Goal: Transaction & Acquisition: Purchase product/service

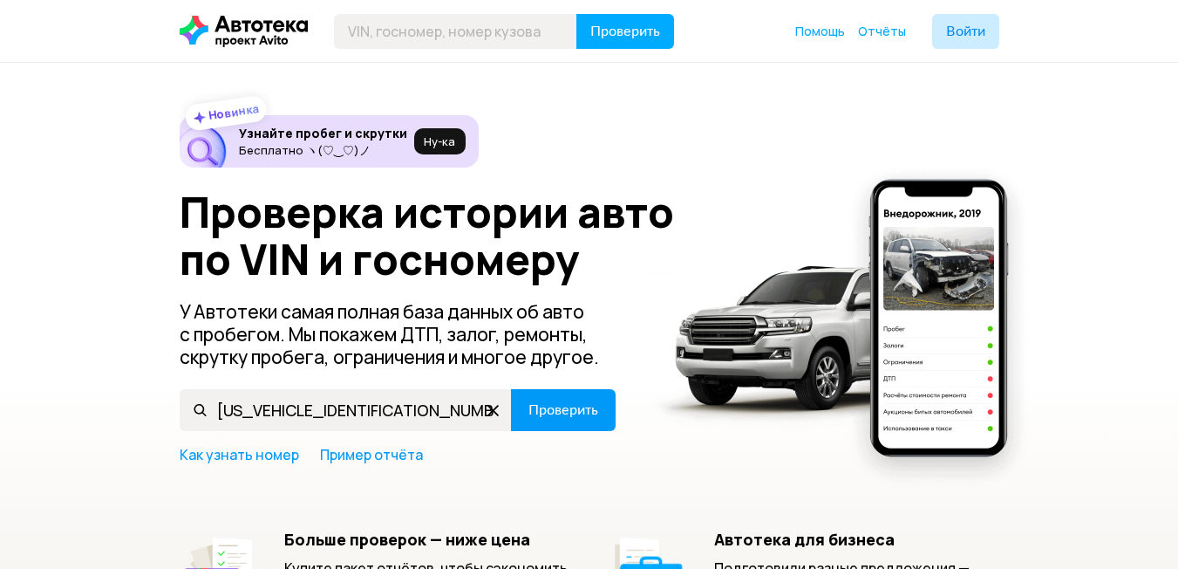
type input "[US_VEHICLE_IDENTIFICATION_NUMBER]"
click at [535, 406] on span "Проверить" at bounding box center [564, 410] width 70 height 14
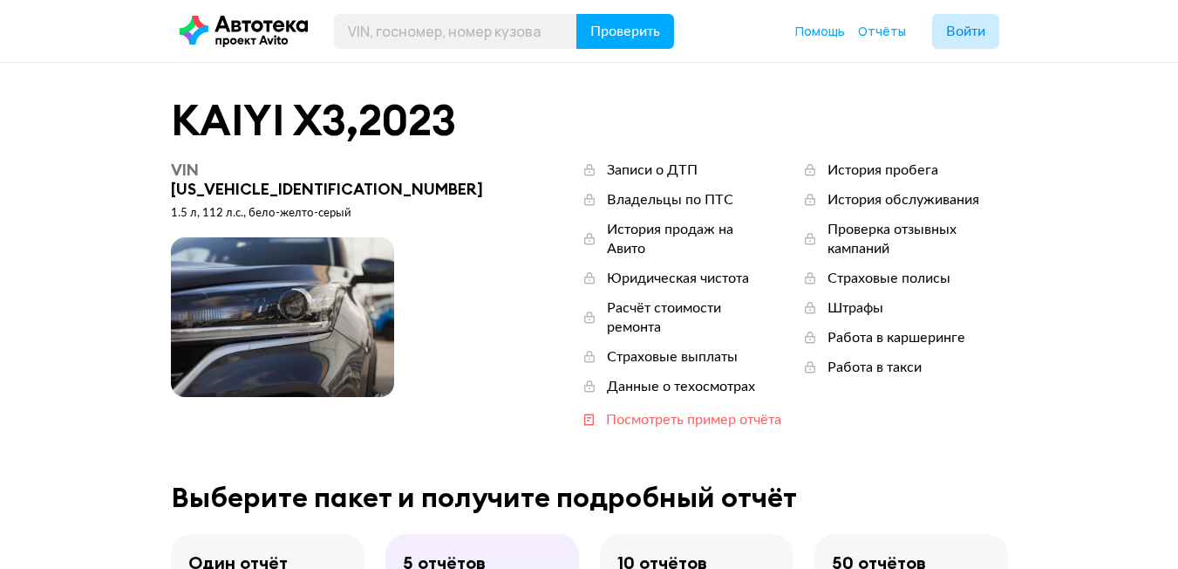
click at [624, 410] on div "Посмотреть пример отчёта" at bounding box center [693, 419] width 175 height 19
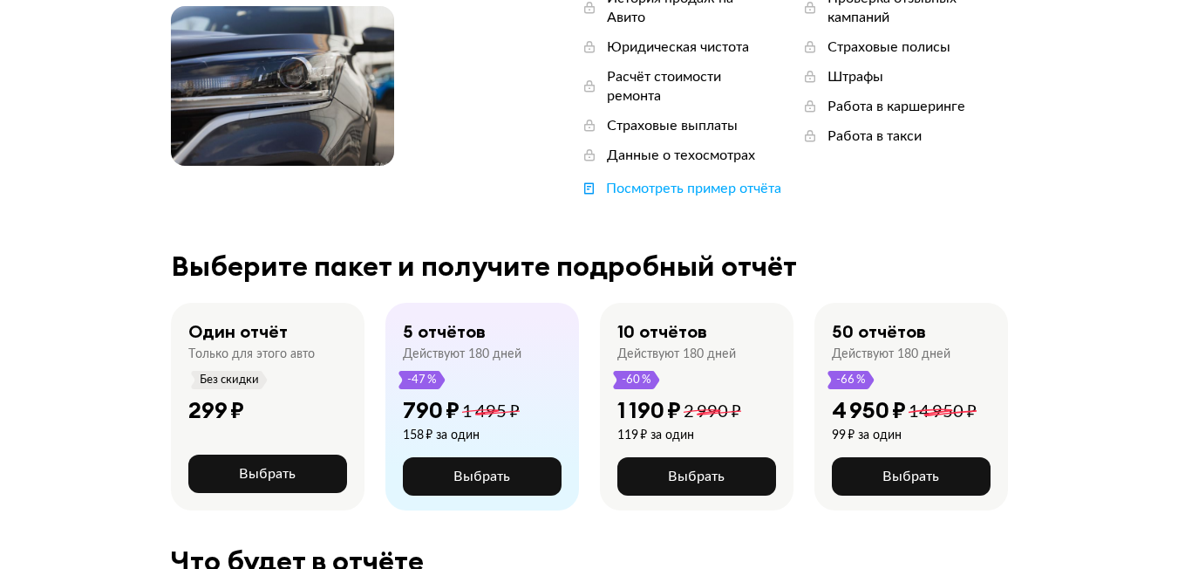
scroll to position [262, 0]
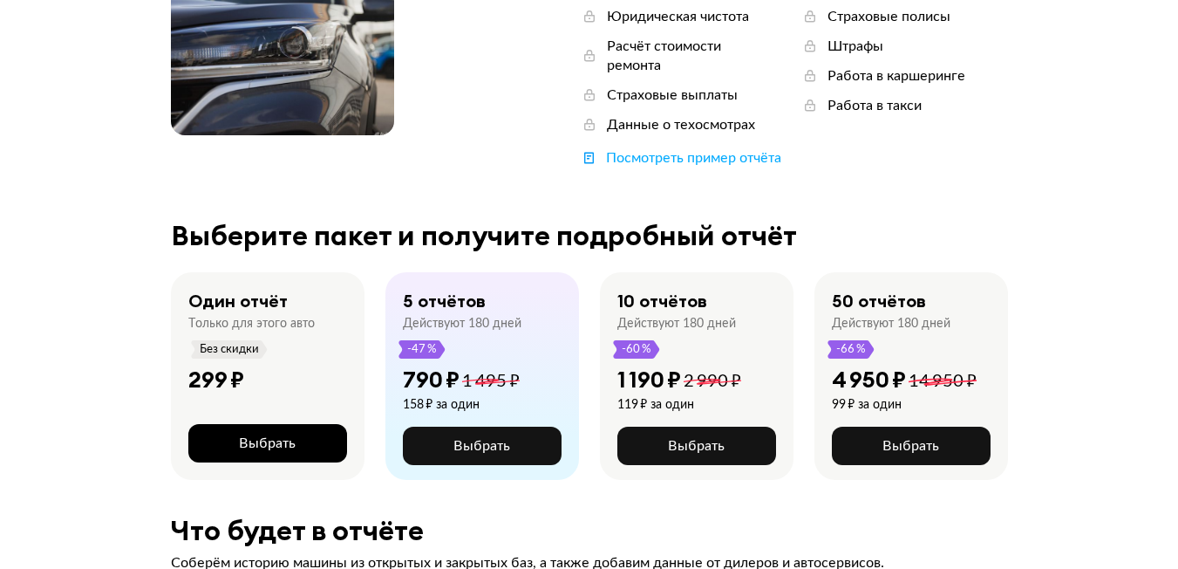
click at [304, 424] on button "Выбрать" at bounding box center [267, 443] width 159 height 38
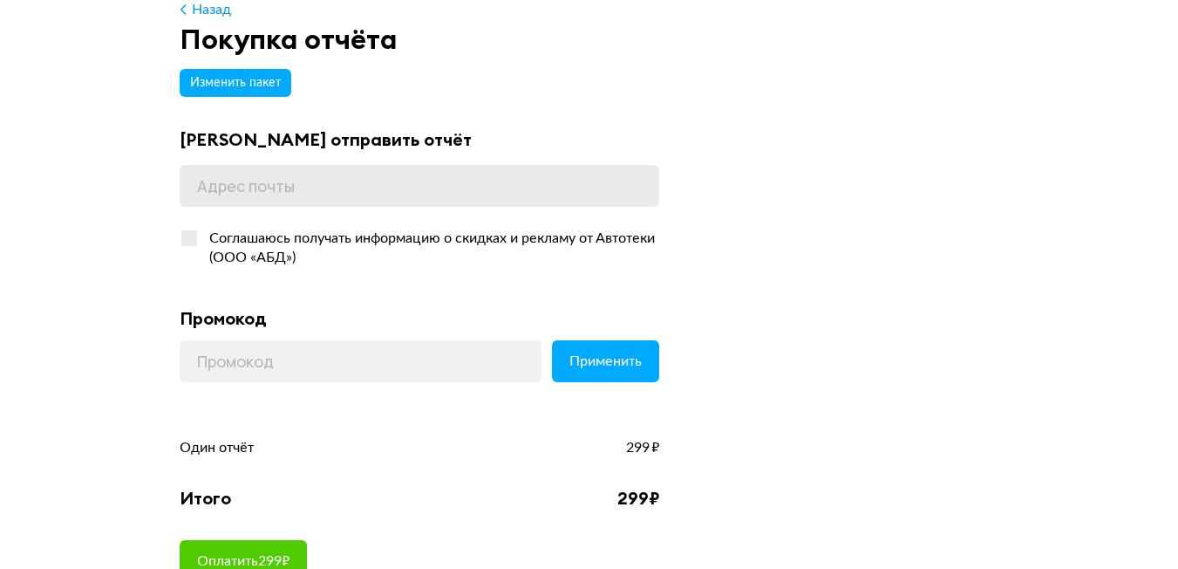
scroll to position [87, 0]
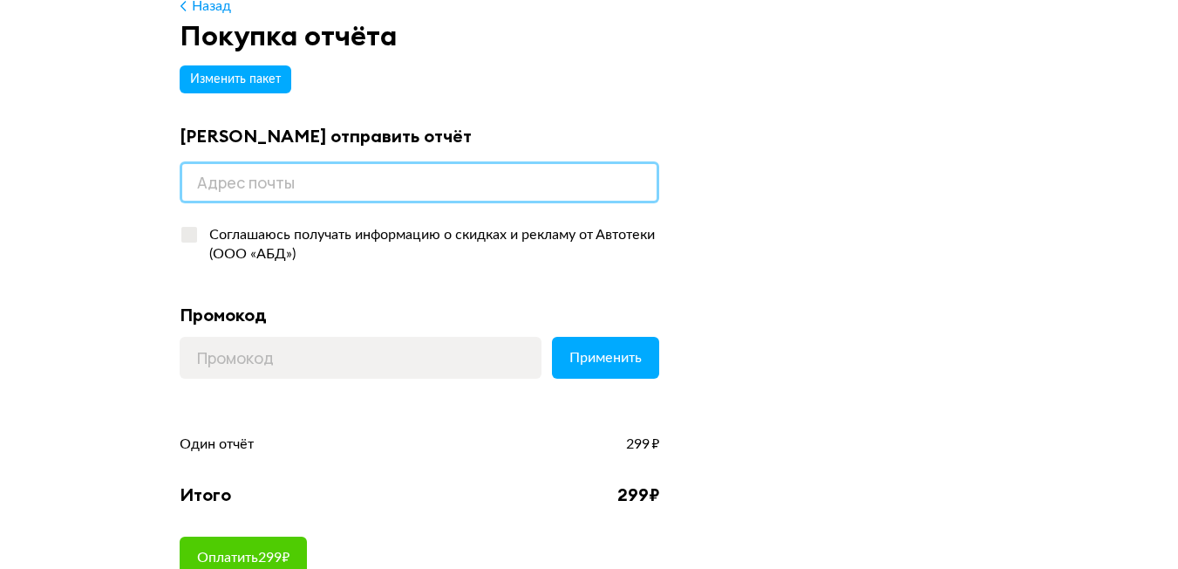
click at [387, 180] on input "email" at bounding box center [420, 182] width 480 height 42
type input "[EMAIL_ADDRESS][DOMAIN_NAME]"
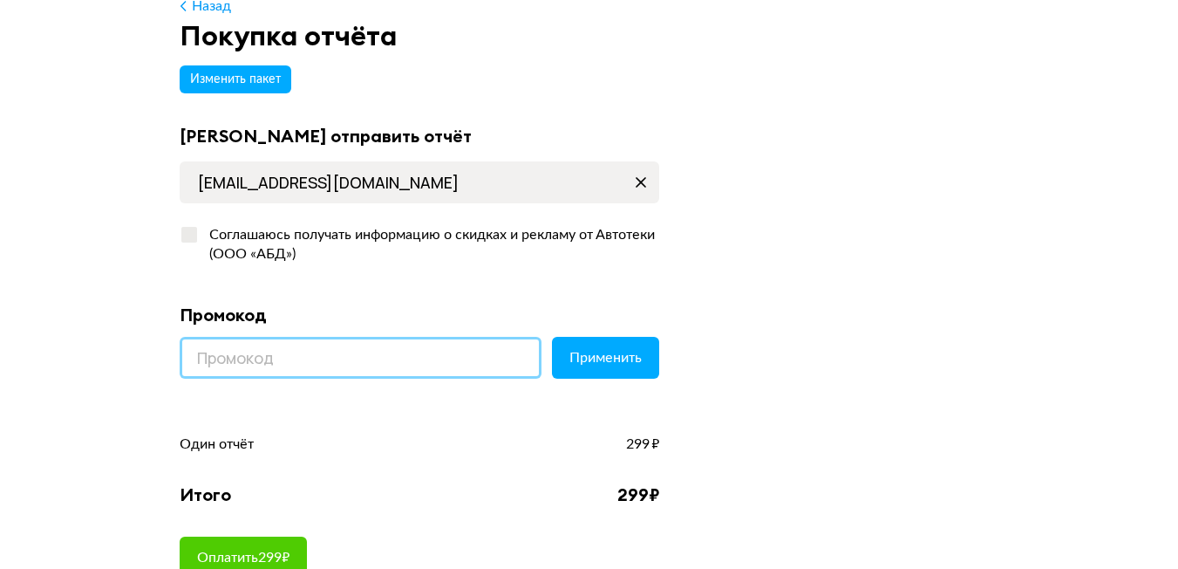
click at [296, 355] on input at bounding box center [361, 358] width 362 height 42
type input "LETSGO"
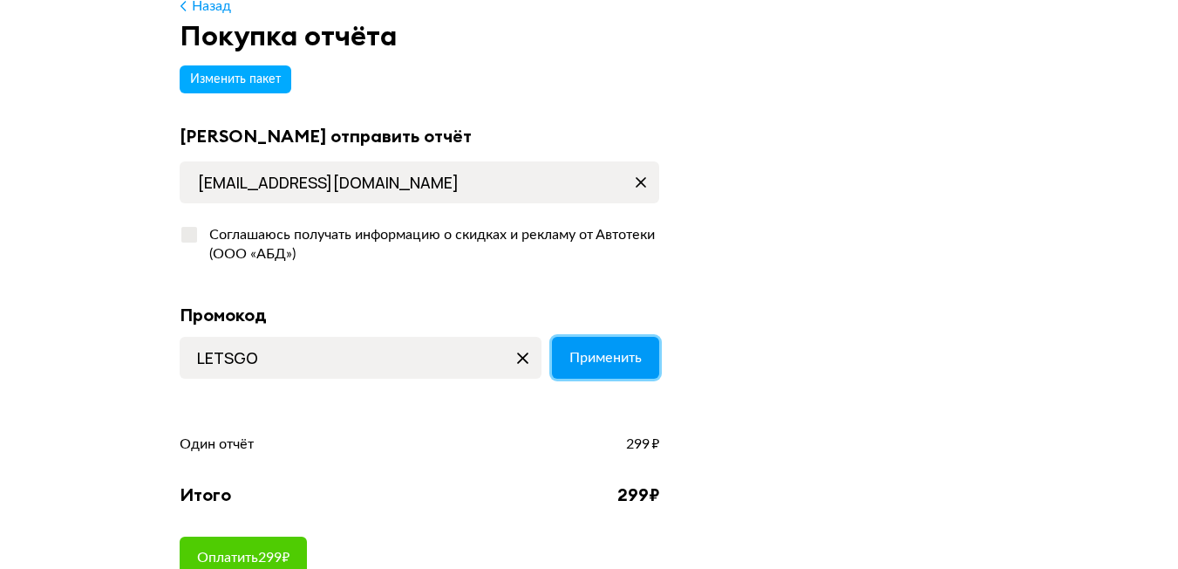
click at [572, 358] on span "Применить" at bounding box center [606, 358] width 72 height 14
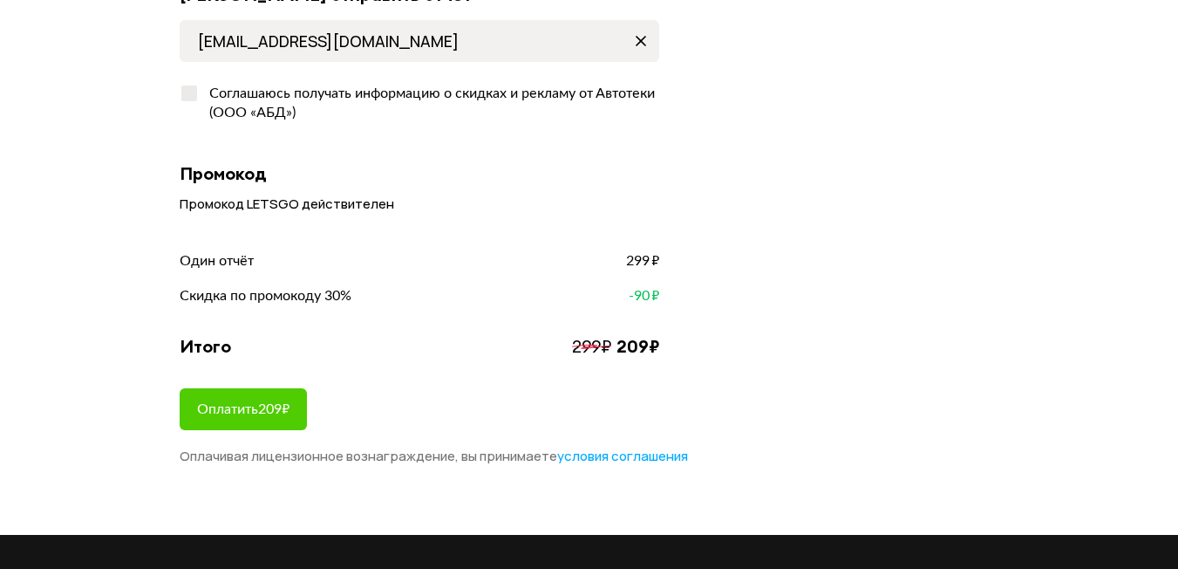
scroll to position [262, 0]
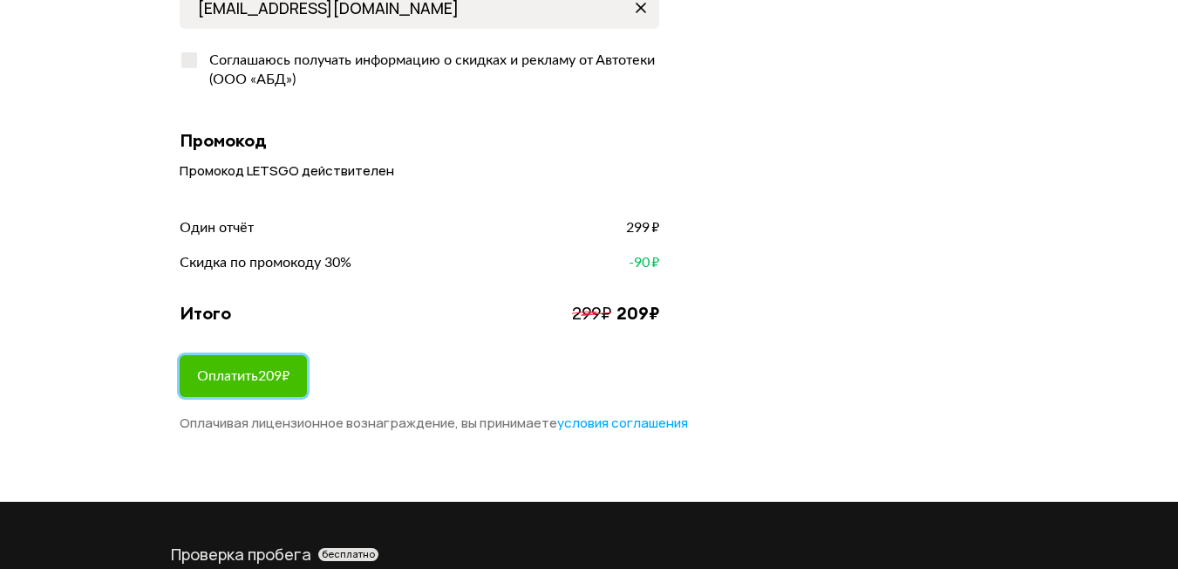
click at [276, 375] on span "Оплатить 209 ₽" at bounding box center [243, 376] width 92 height 14
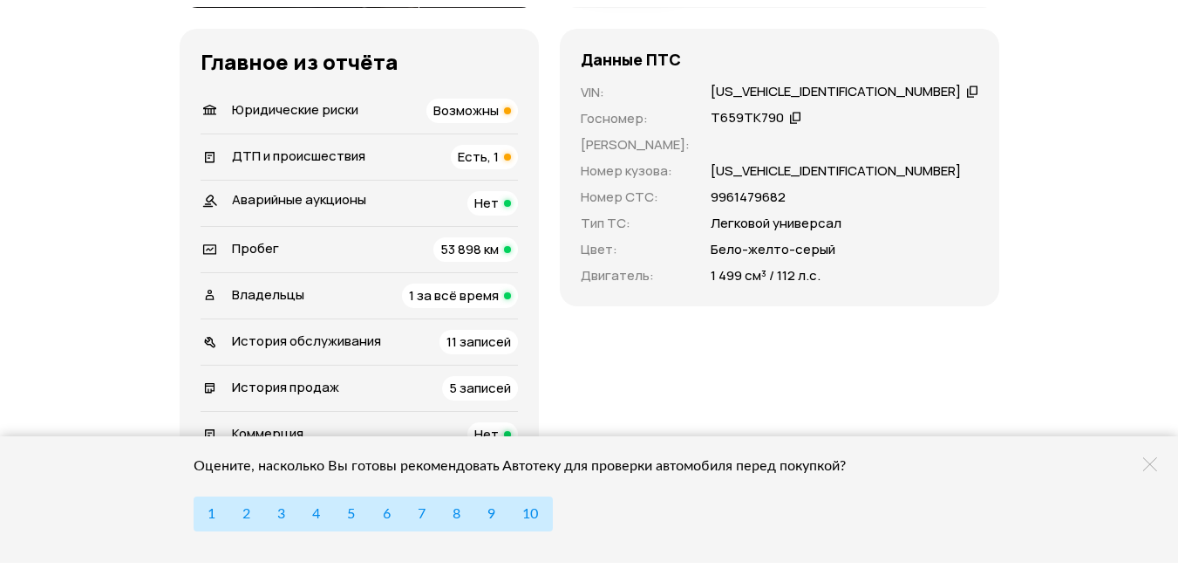
scroll to position [698, 0]
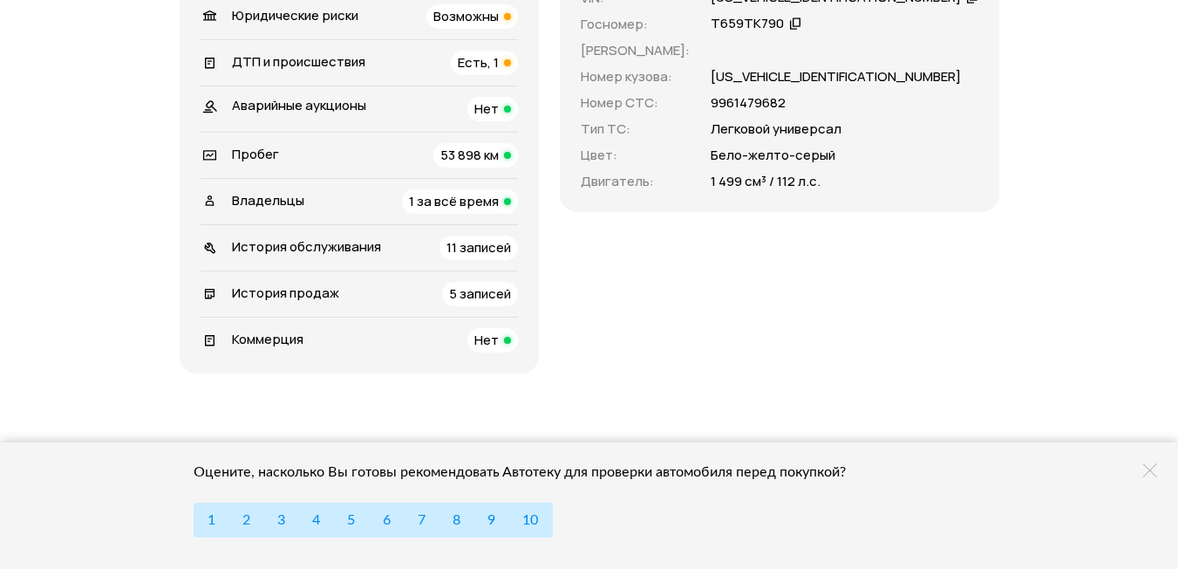
drag, startPoint x: 523, startPoint y: 317, endPoint x: 528, endPoint y: 327, distance: 10.5
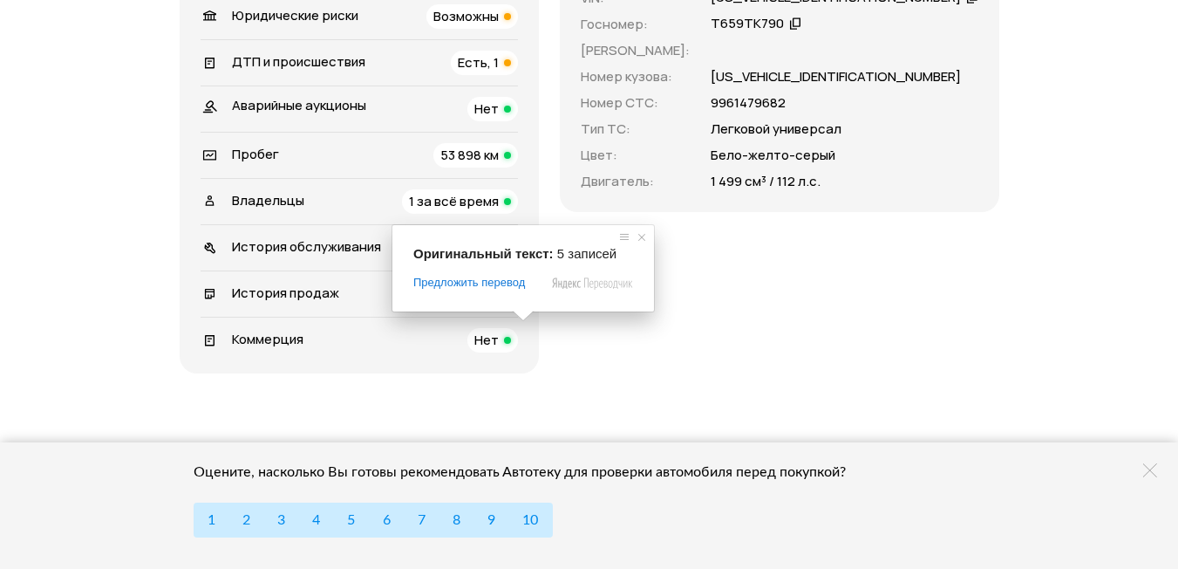
click at [511, 303] on ya-tr-span "5 записей" at bounding box center [480, 293] width 62 height 18
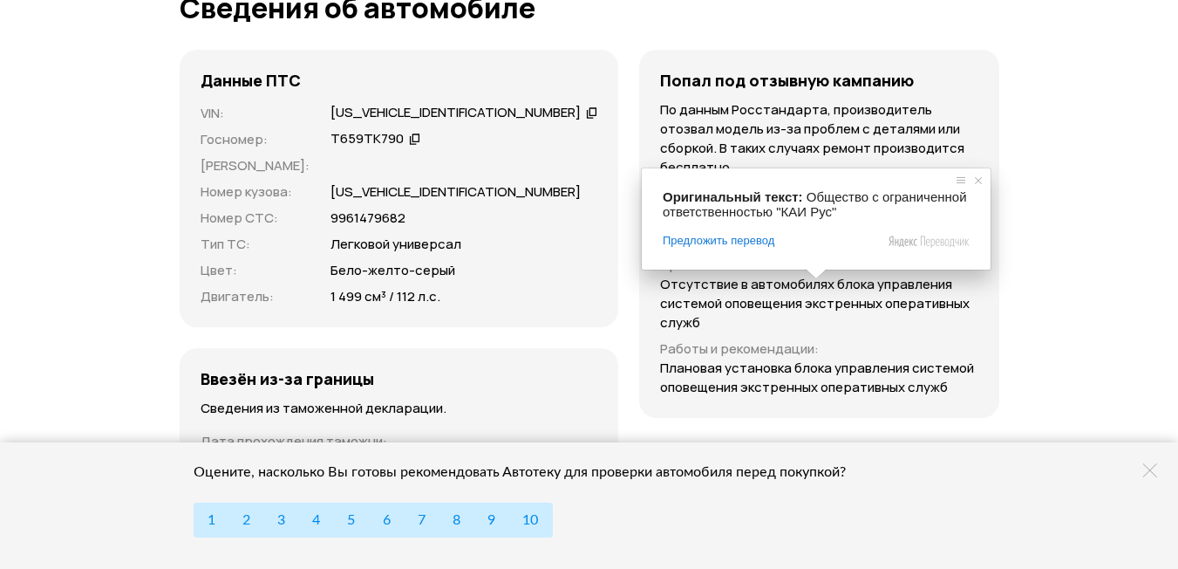
scroll to position [6154, 0]
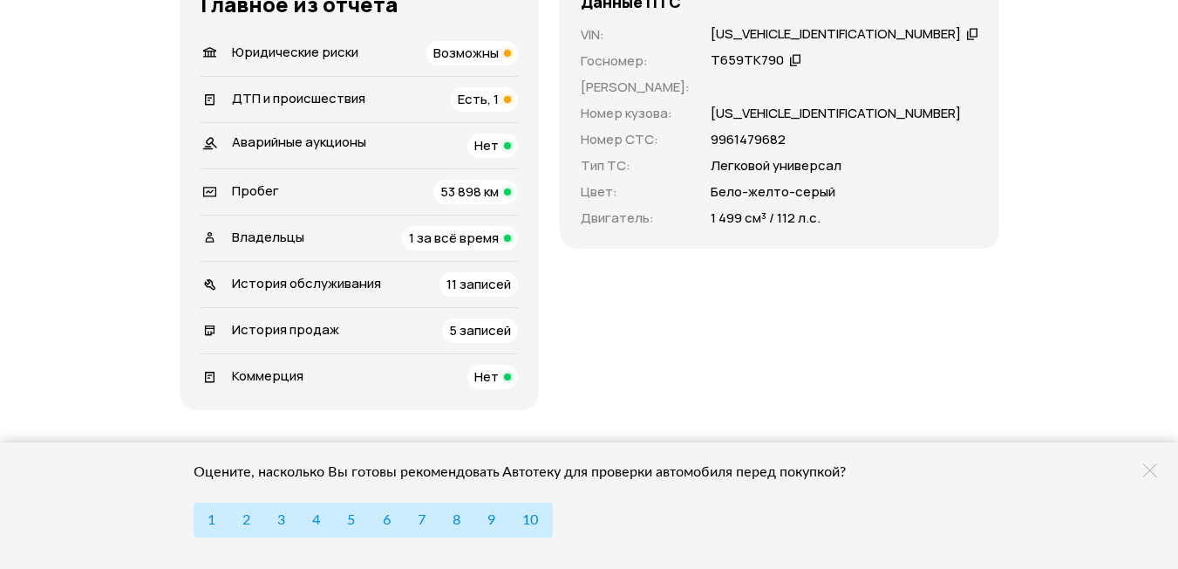
scroll to position [659, 0]
click at [511, 295] on ya-tr-span "11 записей" at bounding box center [479, 285] width 65 height 18
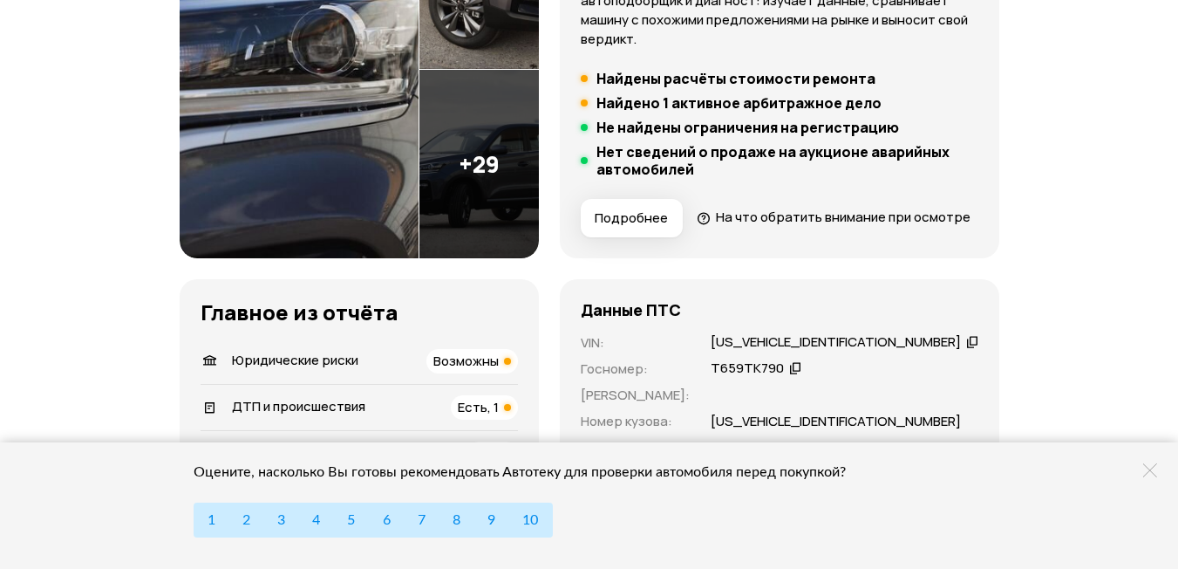
scroll to position [0, 0]
